Goal: Task Accomplishment & Management: Manage account settings

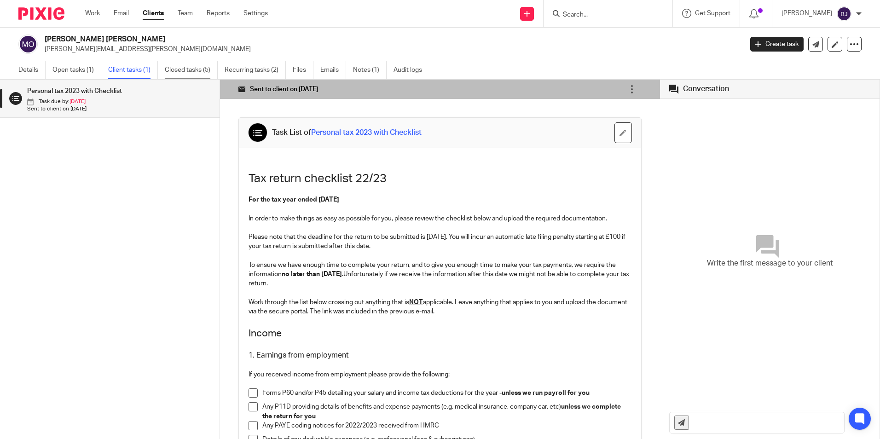
click at [177, 68] on link "Closed tasks (5)" at bounding box center [191, 70] width 53 height 18
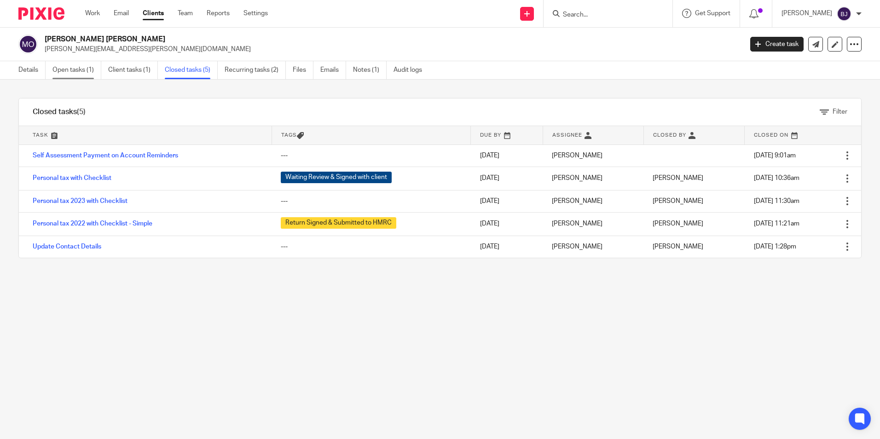
click at [79, 67] on link "Open tasks (1)" at bounding box center [76, 70] width 49 height 18
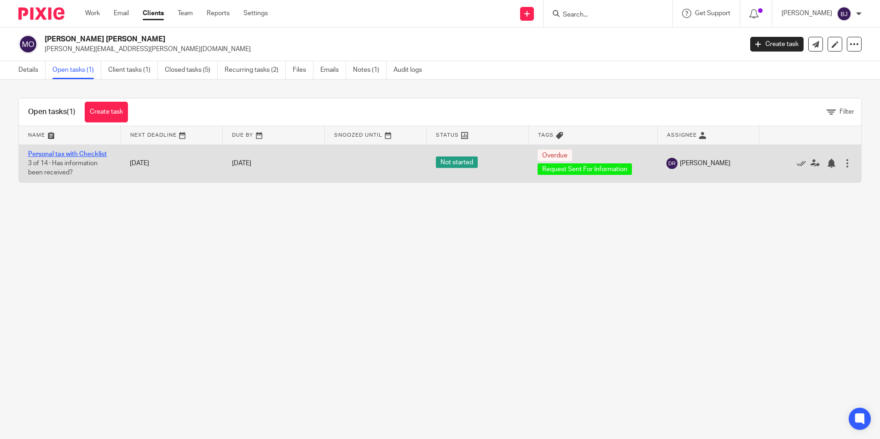
click at [75, 153] on link "Personal tax with Checklist" at bounding box center [67, 154] width 79 height 6
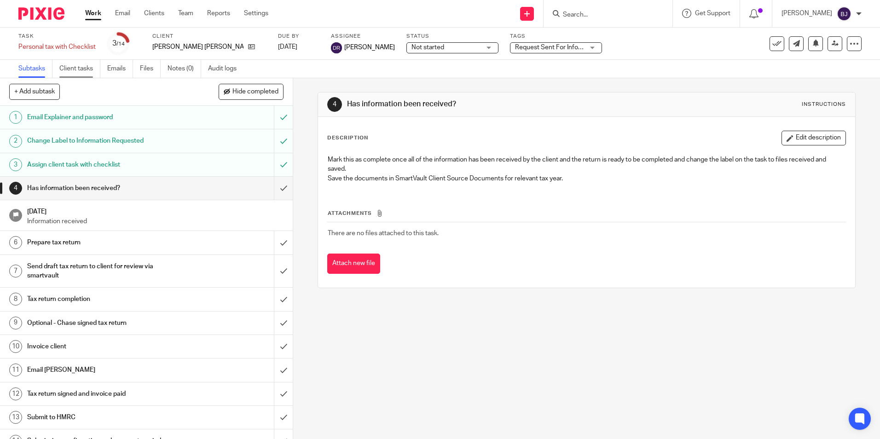
click at [84, 66] on link "Client tasks" at bounding box center [79, 69] width 41 height 18
